Goal: Information Seeking & Learning: Find specific fact

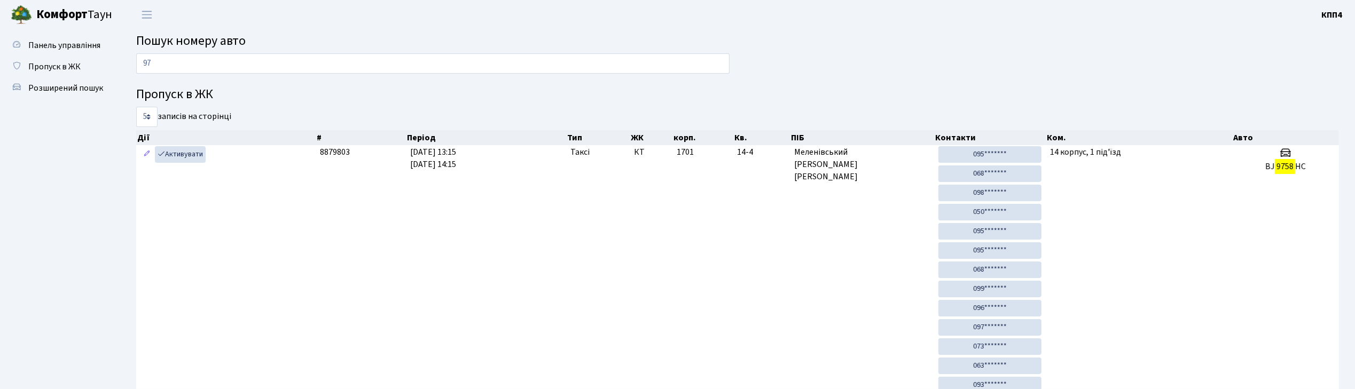
type input "9"
